Goal: Information Seeking & Learning: Learn about a topic

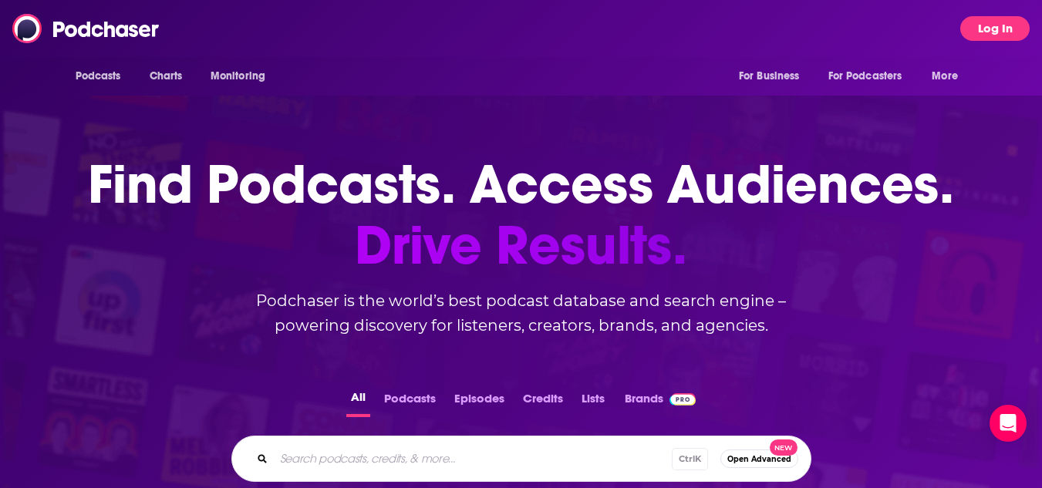
click at [983, 30] on button "Log In" at bounding box center [994, 28] width 69 height 25
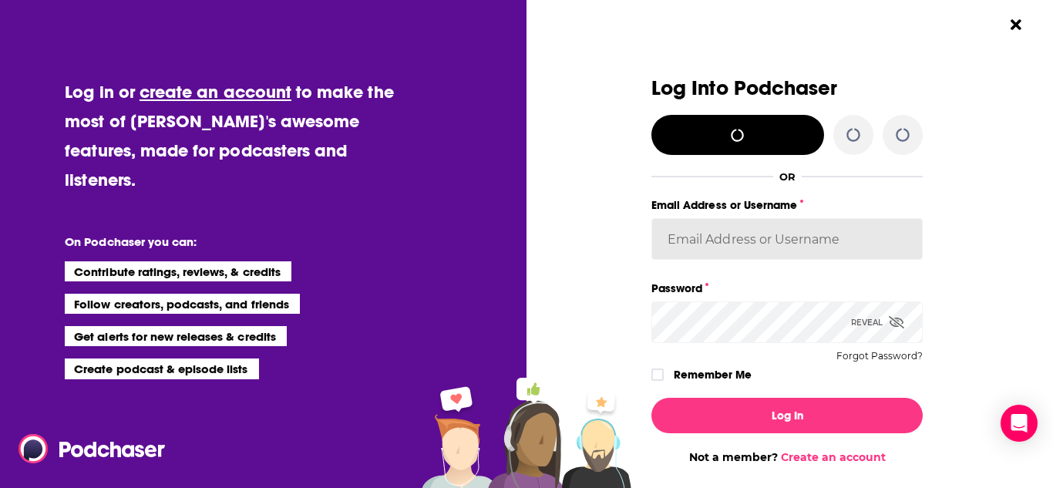
type input "meg@fortierpr.com"
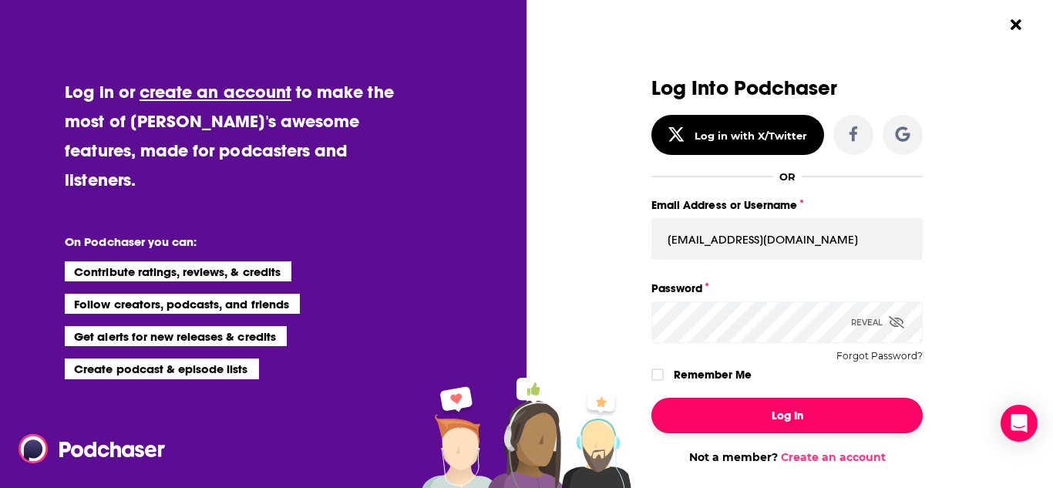
click at [765, 416] on button "Log In" at bounding box center [787, 415] width 271 height 35
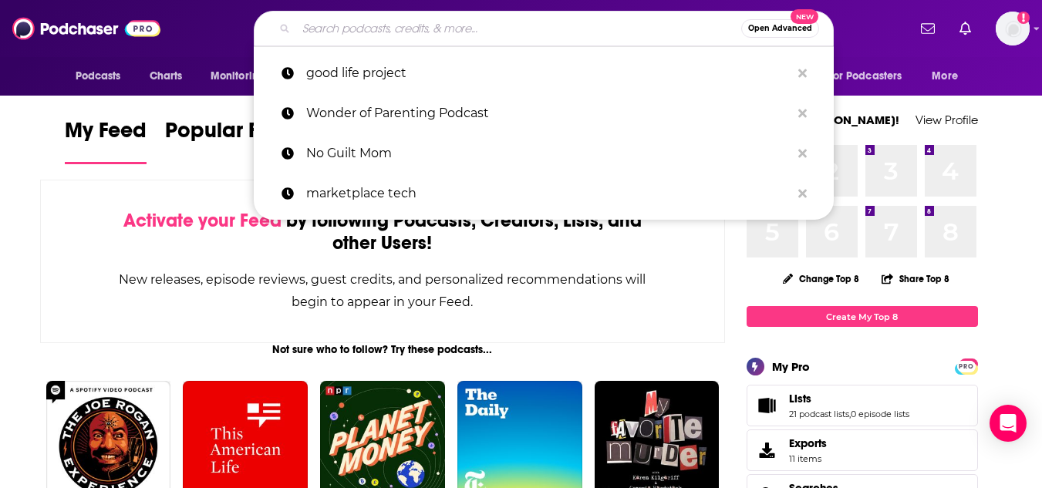
click at [535, 35] on input "Search podcasts, credits, & more..." at bounding box center [518, 28] width 445 height 25
paste input "The Good Life with [PERSON_NAME]"
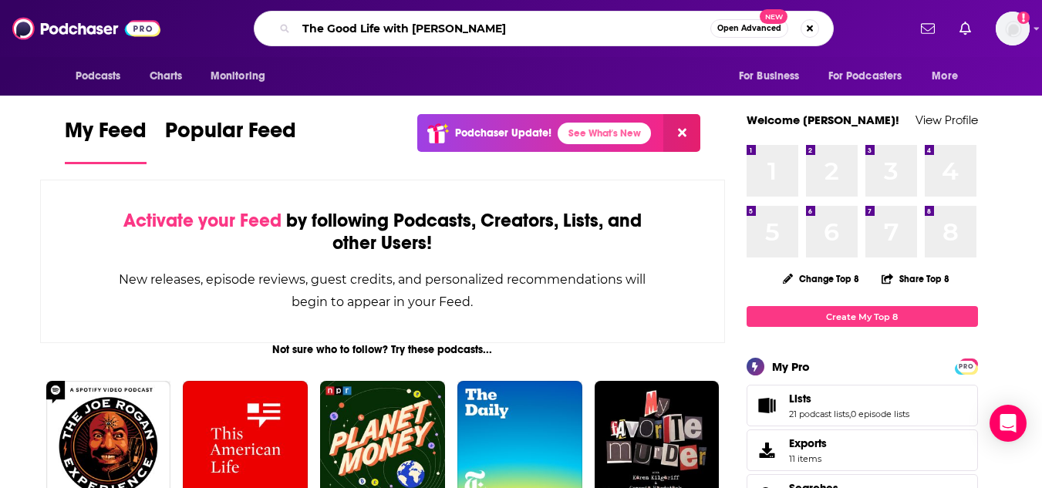
type input "The Good Life with [PERSON_NAME]"
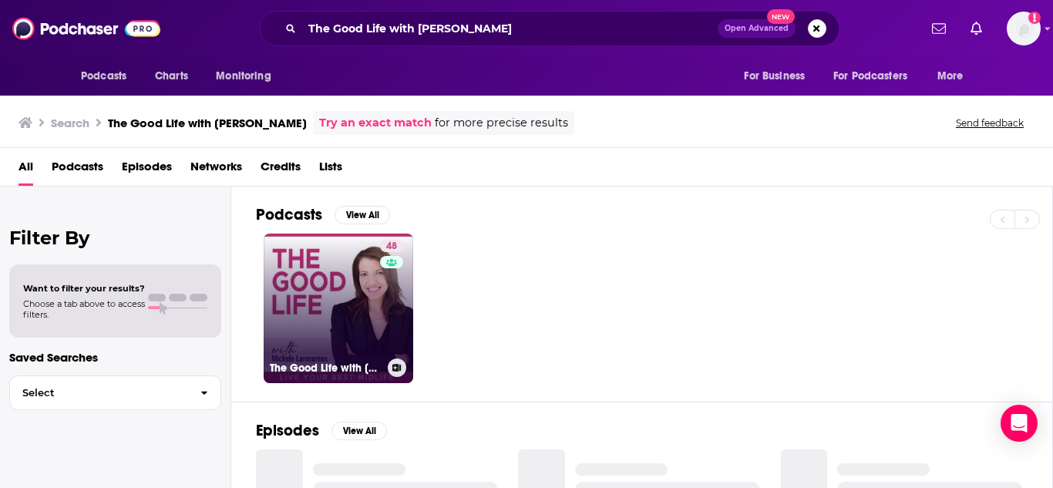
click at [345, 288] on link "48 The Good Life with Michele Lamoureux" at bounding box center [339, 309] width 150 height 150
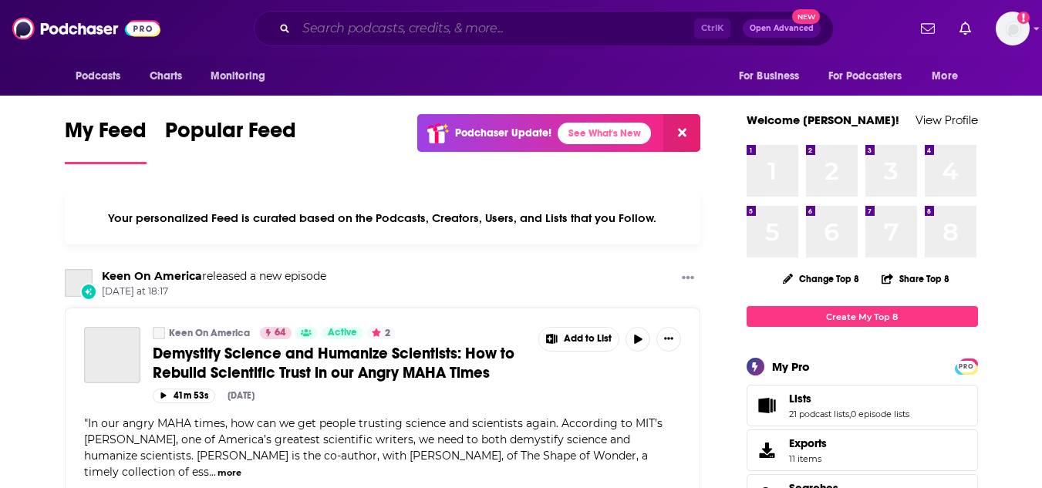
click at [570, 27] on input "Search podcasts, credits, & more..." at bounding box center [495, 28] width 398 height 25
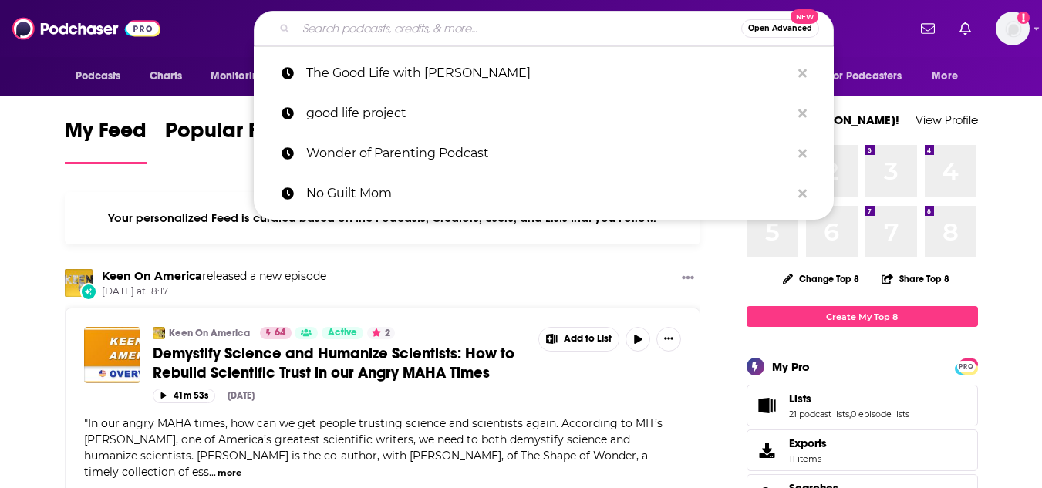
paste input "The [PERSON_NAME] Show"
type input "The [PERSON_NAME] Show"
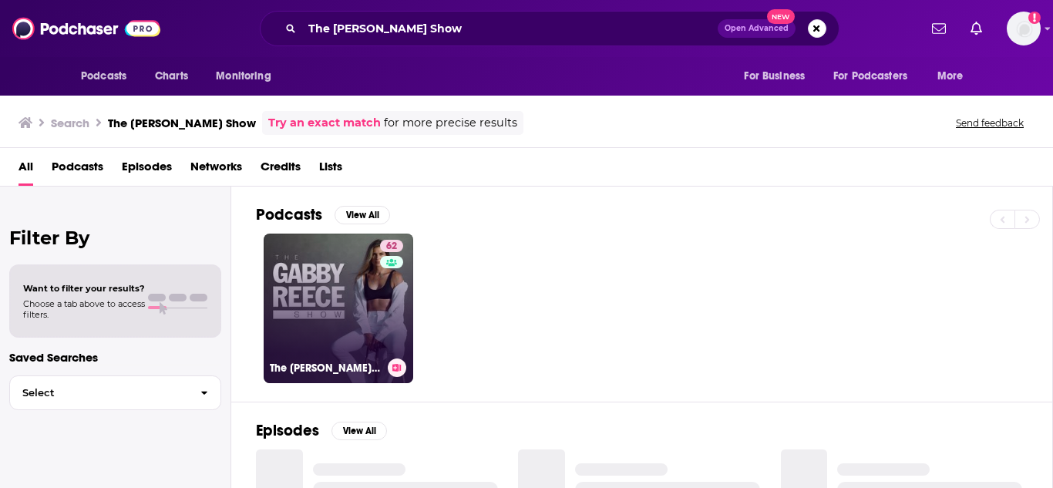
click at [365, 316] on link "62 The [PERSON_NAME] Show" at bounding box center [339, 309] width 150 height 150
